Goal: Information Seeking & Learning: Learn about a topic

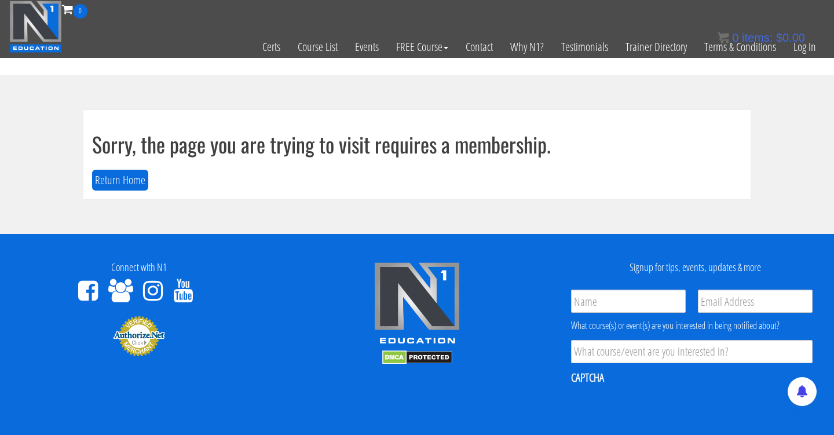
scroll to position [1, 0]
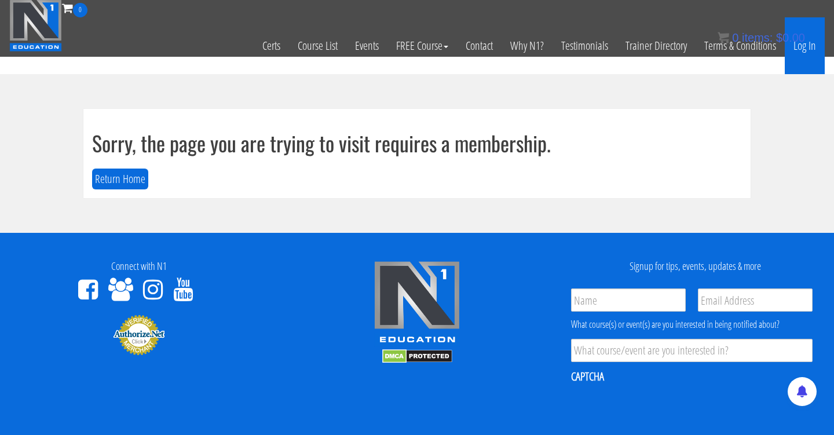
click at [805, 45] on link "Log In" at bounding box center [805, 45] width 40 height 57
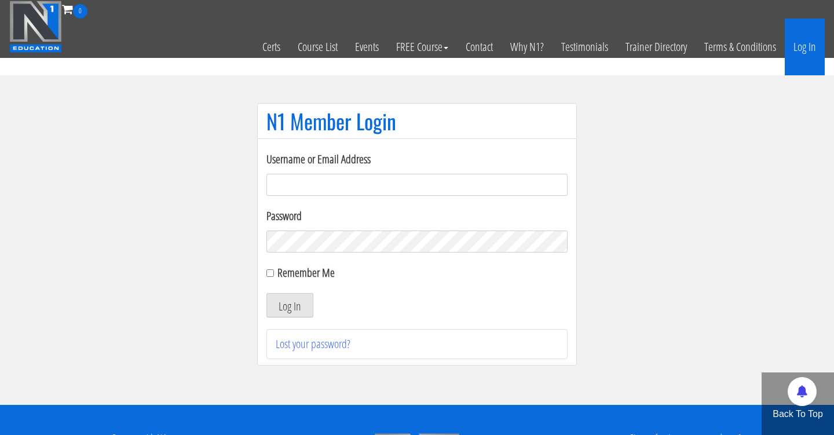
type input "Cynthia.jimenez49@yahoo.com"
click at [290, 305] on button "Log In" at bounding box center [289, 305] width 47 height 24
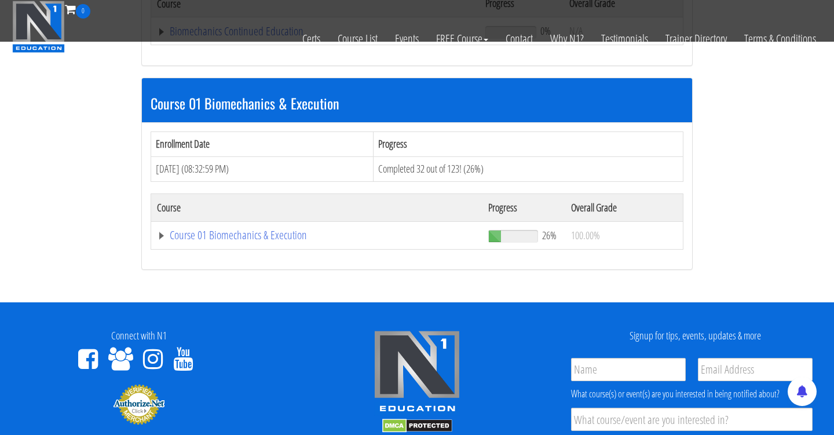
scroll to position [305, 0]
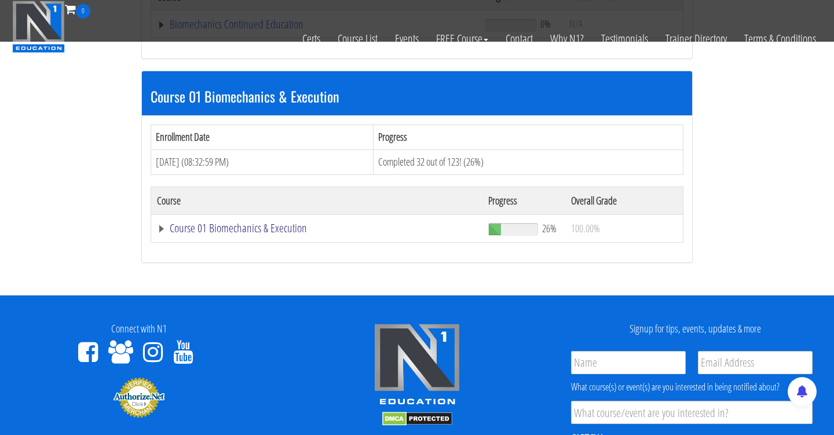
click at [273, 229] on link "Course 01 Biomechanics & Execution" at bounding box center [317, 228] width 320 height 12
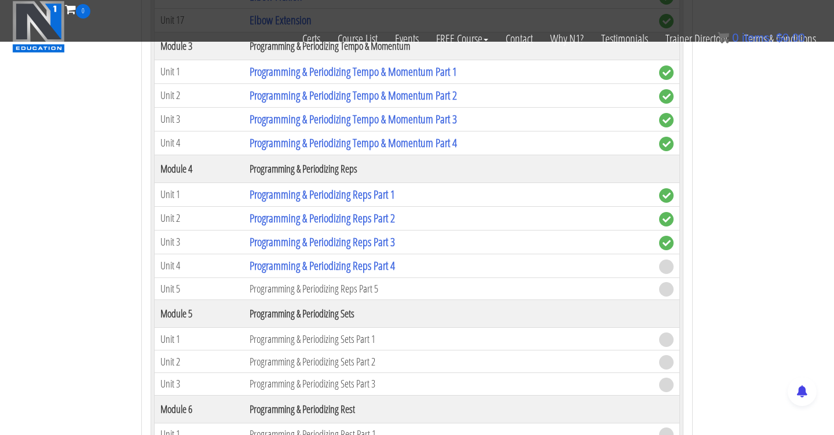
scroll to position [1195, 0]
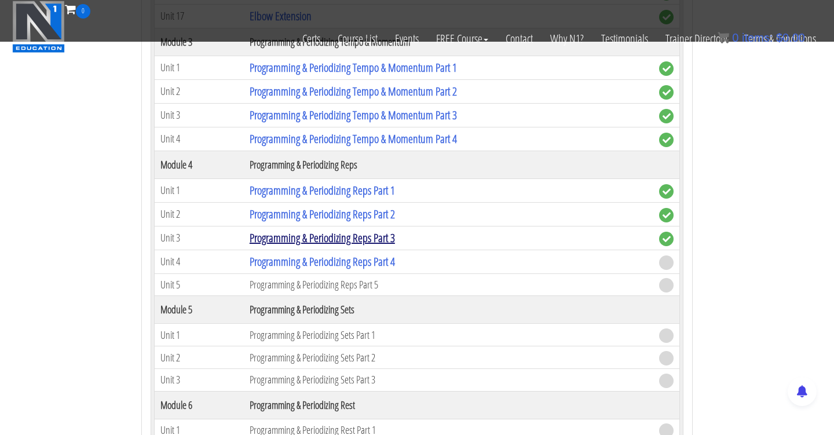
click at [346, 235] on link "Programming & Periodizing Reps Part 3" at bounding box center [322, 238] width 145 height 16
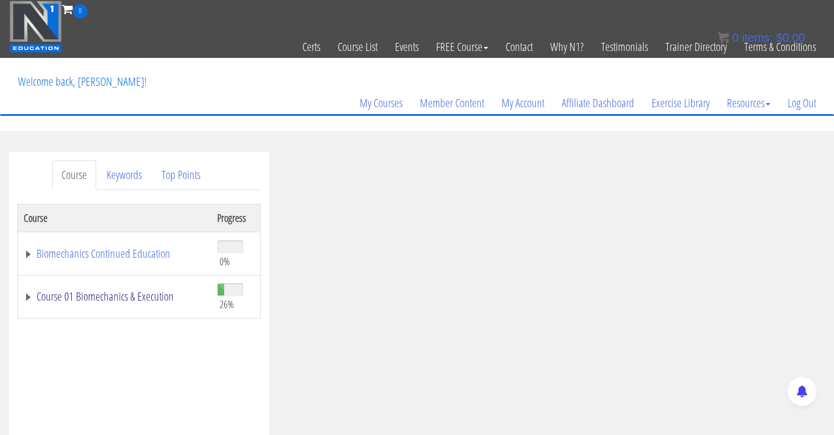
click at [116, 294] on link "Course 01 Biomechanics & Execution" at bounding box center [115, 297] width 182 height 12
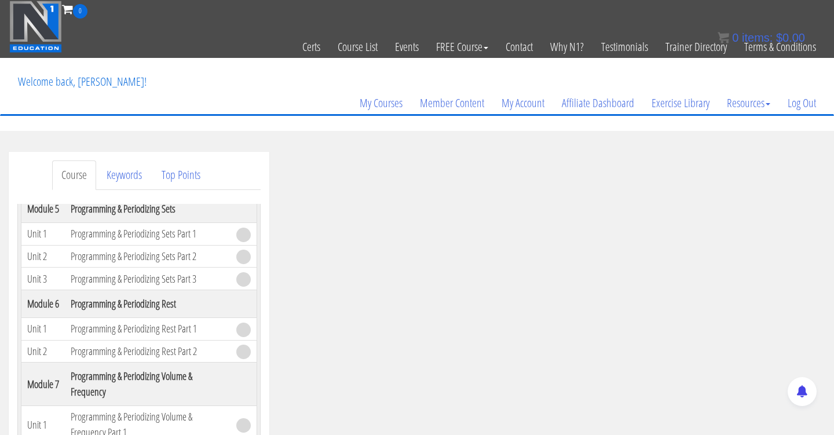
scroll to position [1144, 0]
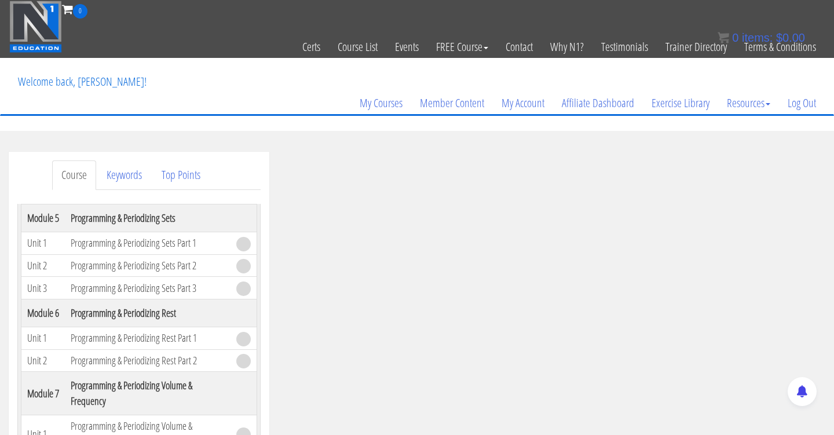
click at [145, 177] on link "Programming & Periodizing Reps Part 4" at bounding box center [143, 170] width 145 height 16
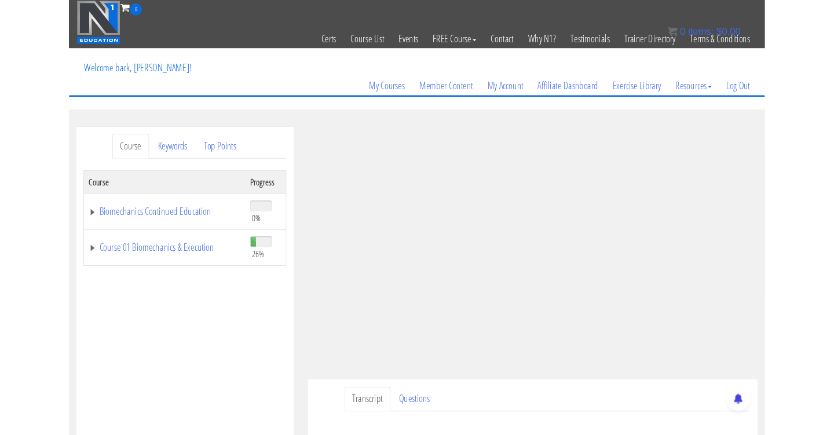
scroll to position [188, 0]
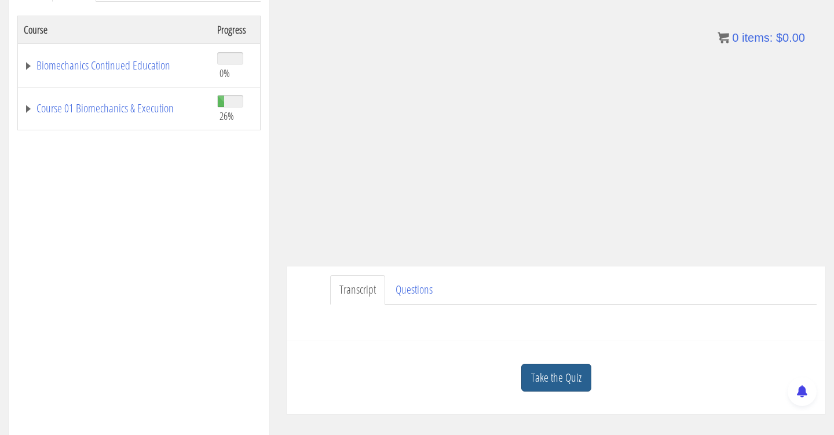
click at [538, 383] on link "Take the Quiz" at bounding box center [556, 378] width 70 height 28
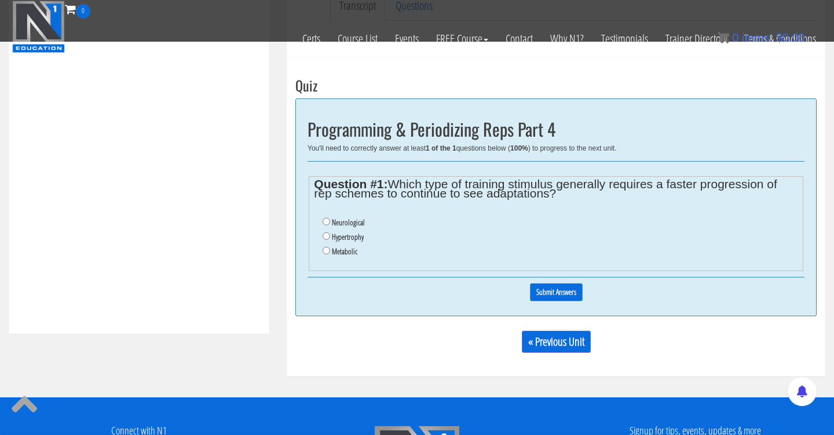
scroll to position [397, 0]
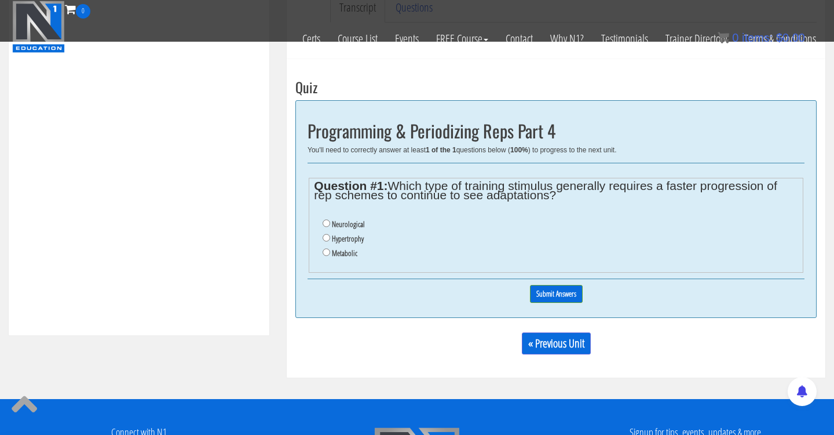
click at [325, 248] on input "Metabolic" at bounding box center [327, 252] width 8 height 8
radio input "true"
click at [555, 288] on input "Submit Answers" at bounding box center [556, 294] width 53 height 18
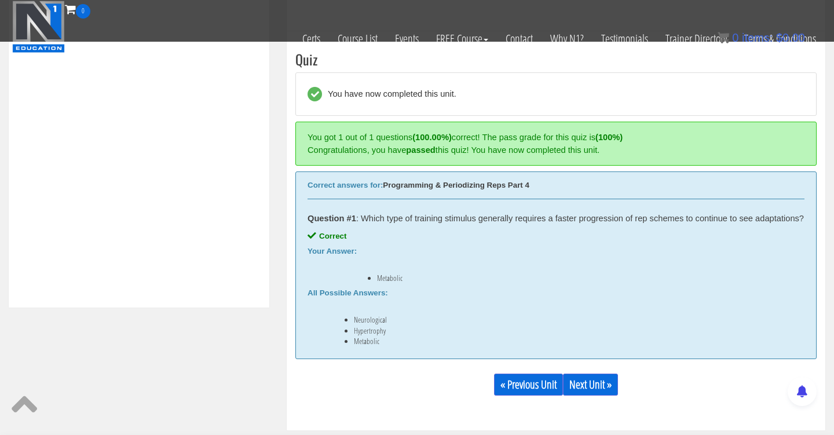
scroll to position [439, 0]
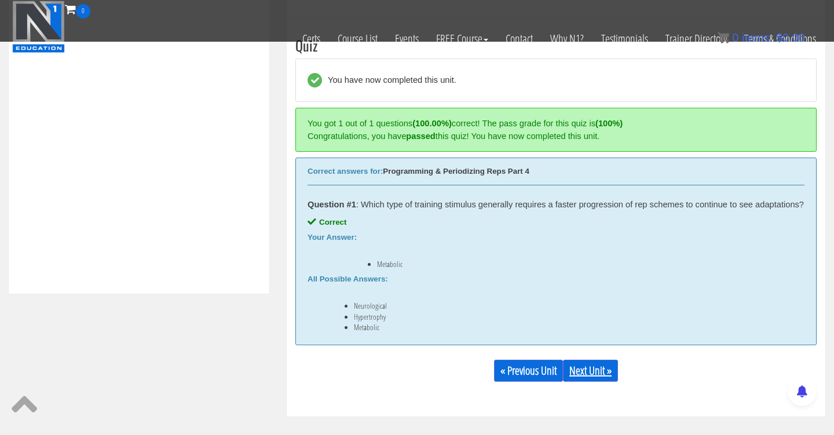
click at [608, 372] on link "Next Unit »" at bounding box center [590, 371] width 55 height 22
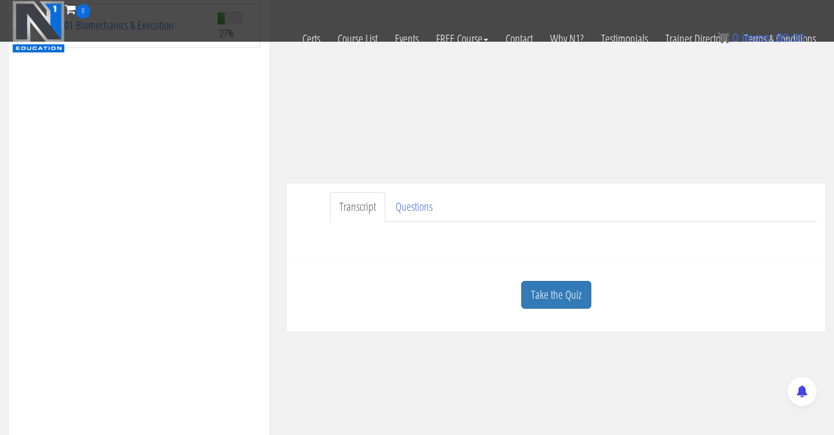
scroll to position [275, 0]
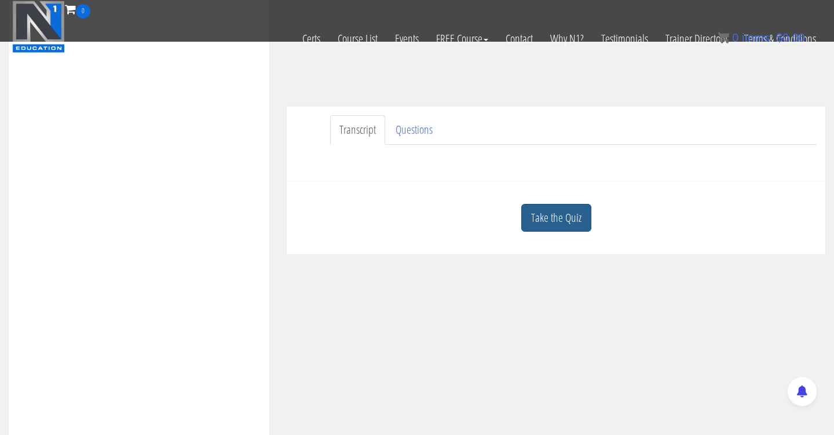
click at [548, 222] on link "Take the Quiz" at bounding box center [556, 218] width 70 height 28
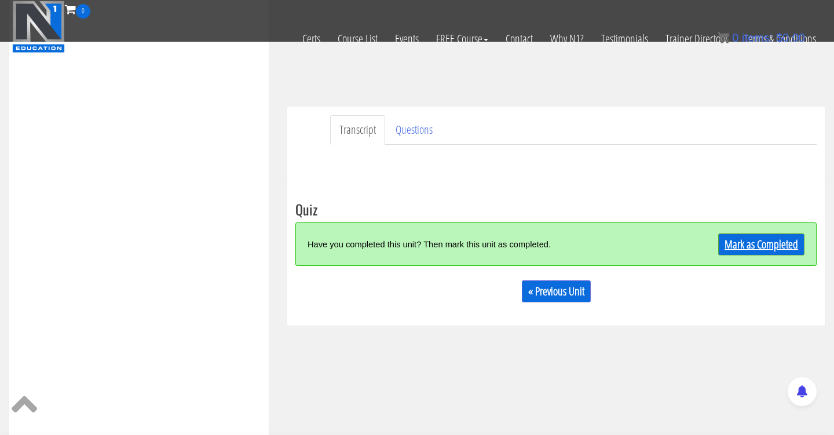
click at [718, 254] on link "Mark as Completed" at bounding box center [761, 244] width 86 height 22
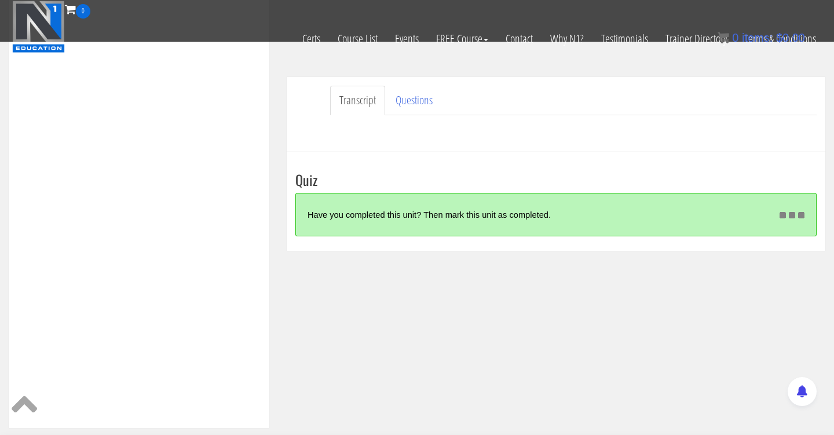
scroll to position [297, 0]
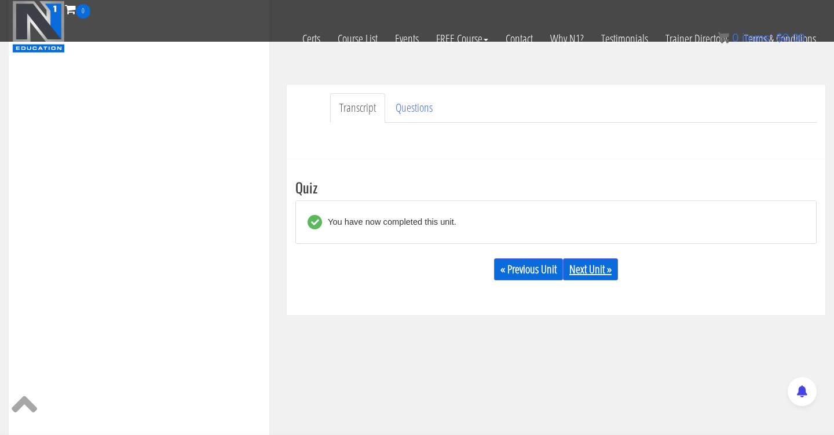
click at [607, 267] on link "Next Unit »" at bounding box center [590, 269] width 55 height 22
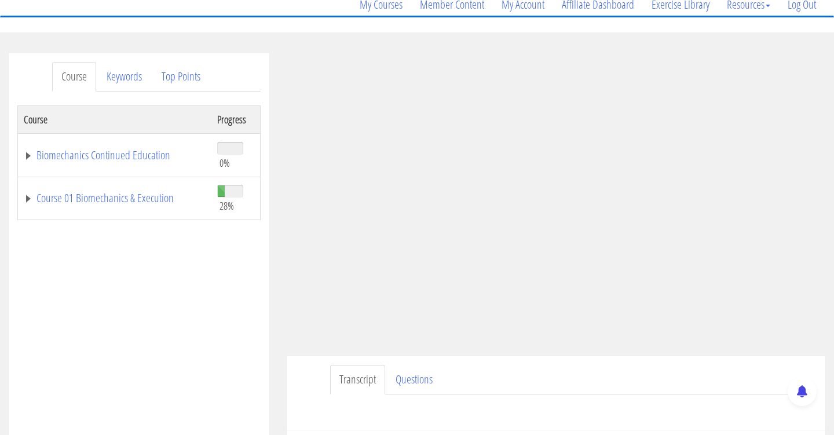
scroll to position [104, 0]
